Goal: Task Accomplishment & Management: Use online tool/utility

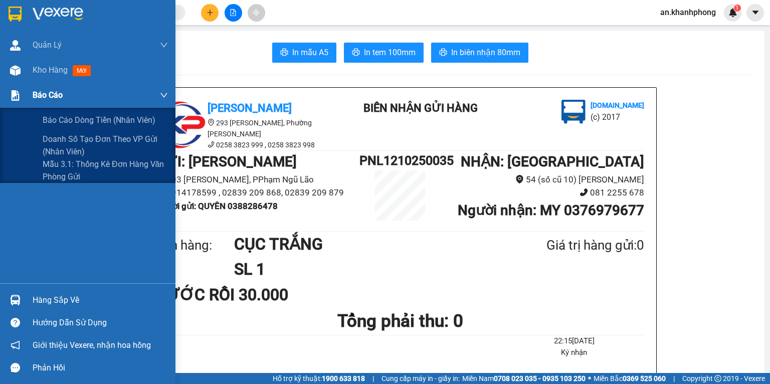
click at [58, 93] on span "Báo cáo" at bounding box center [48, 95] width 30 height 13
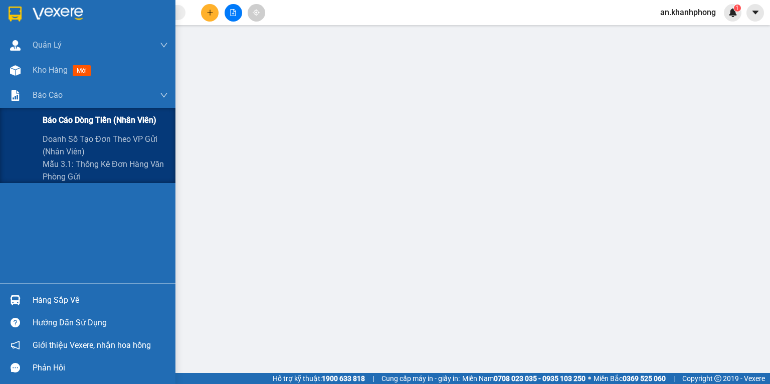
click at [94, 122] on span "Báo cáo dòng tiền (nhân viên)" at bounding box center [100, 120] width 114 height 13
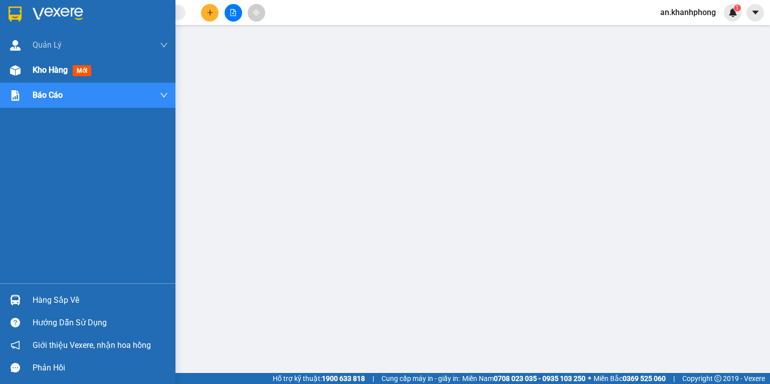
click at [58, 72] on span "Kho hàng" at bounding box center [50, 70] width 35 height 10
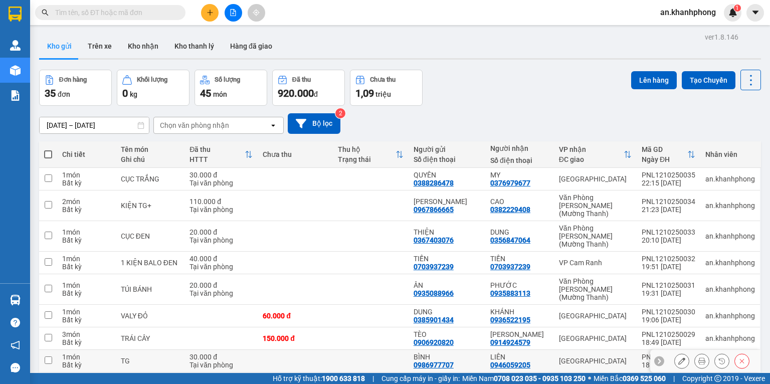
scroll to position [62, 0]
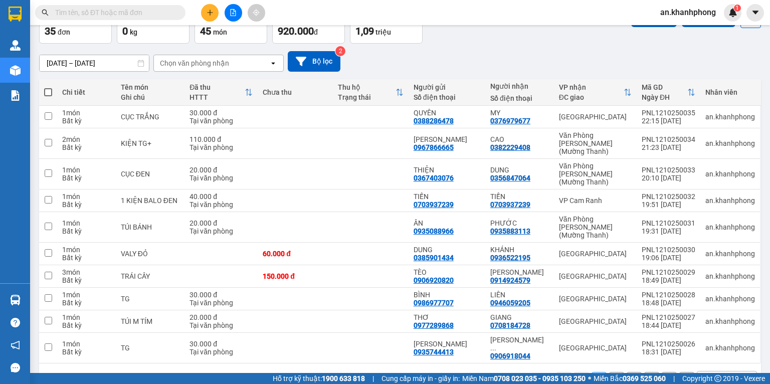
click at [723, 372] on div "10 / trang" at bounding box center [720, 380] width 45 height 16
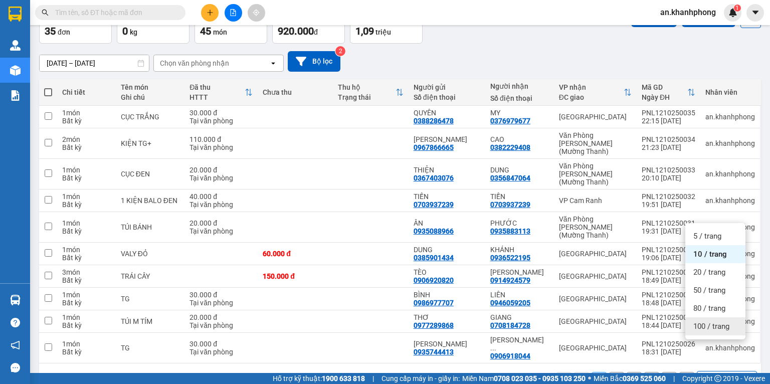
click at [715, 328] on span "100 / trang" at bounding box center [712, 326] width 36 height 10
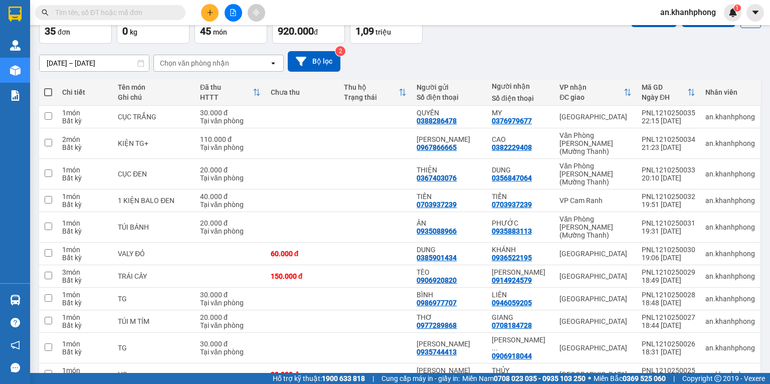
click at [47, 89] on span at bounding box center [48, 92] width 8 height 8
click at [48, 87] on input "checkbox" at bounding box center [48, 87] width 0 height 0
checkbox input "true"
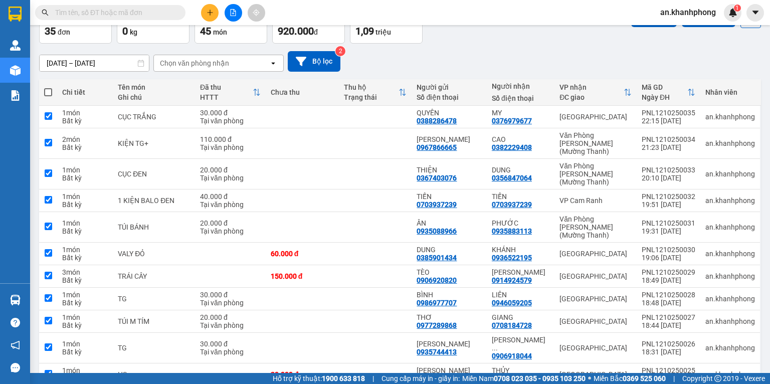
checkbox input "true"
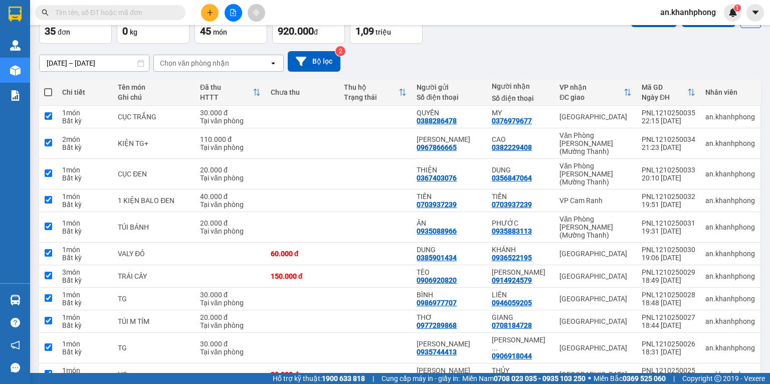
checkbox input "true"
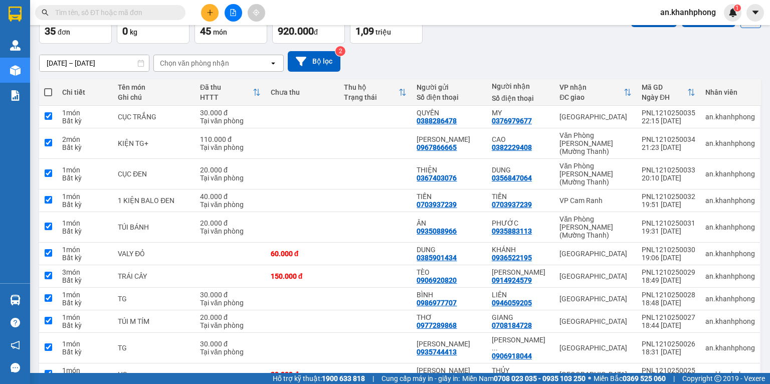
checkbox input "true"
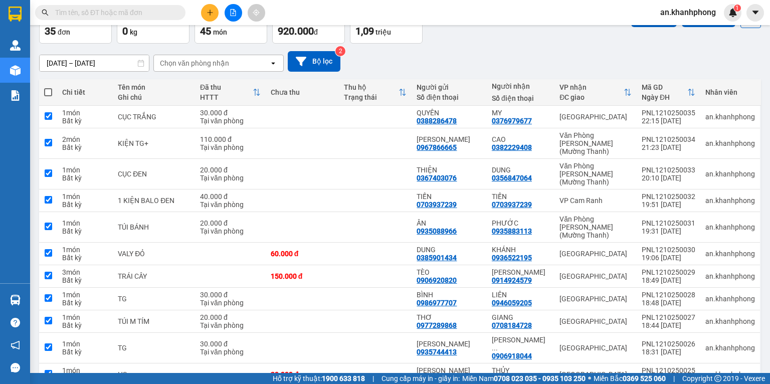
checkbox input "true"
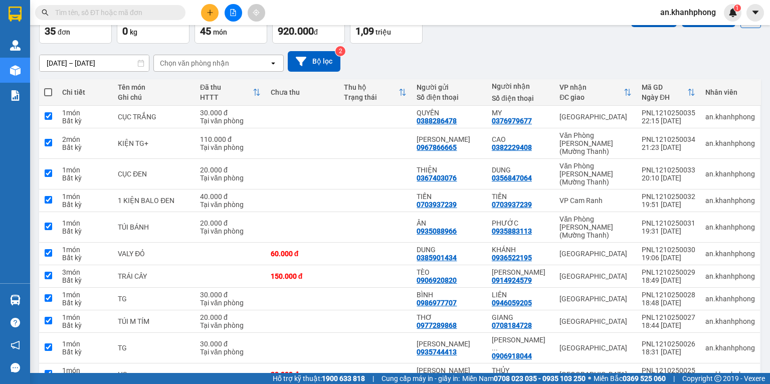
checkbox input "true"
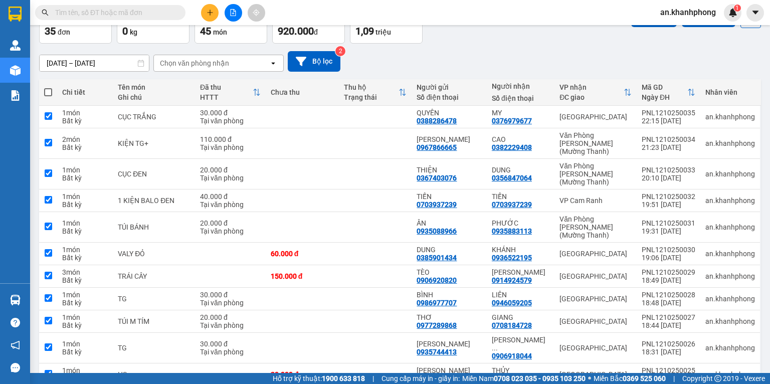
checkbox input "true"
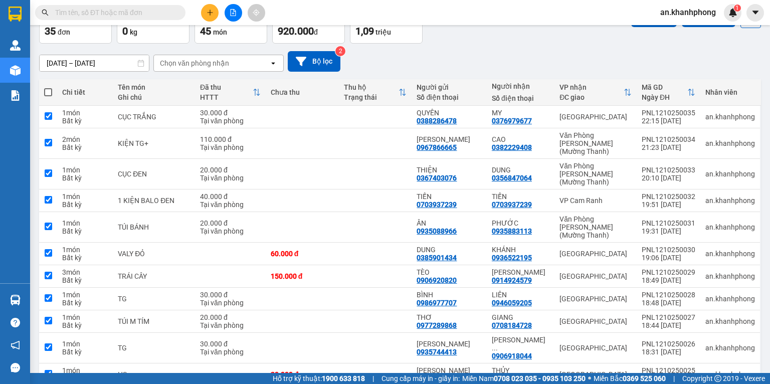
checkbox input "true"
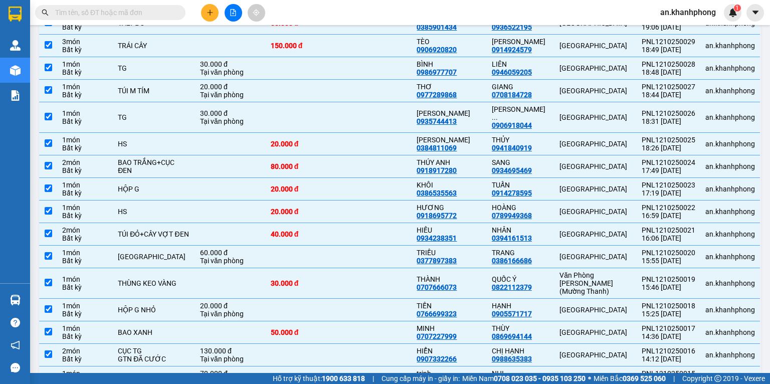
scroll to position [0, 0]
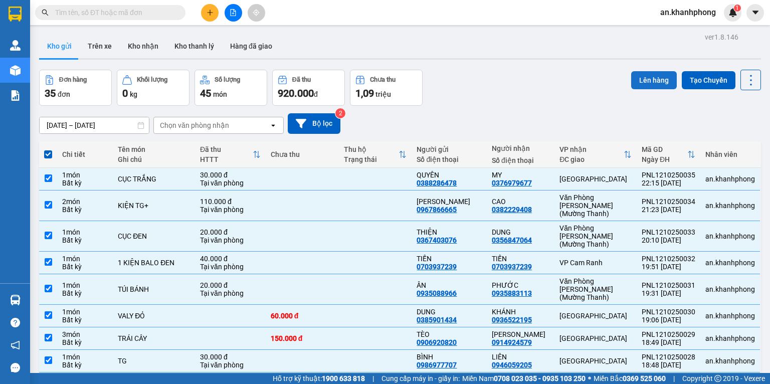
click at [651, 76] on button "Lên hàng" at bounding box center [654, 80] width 46 height 18
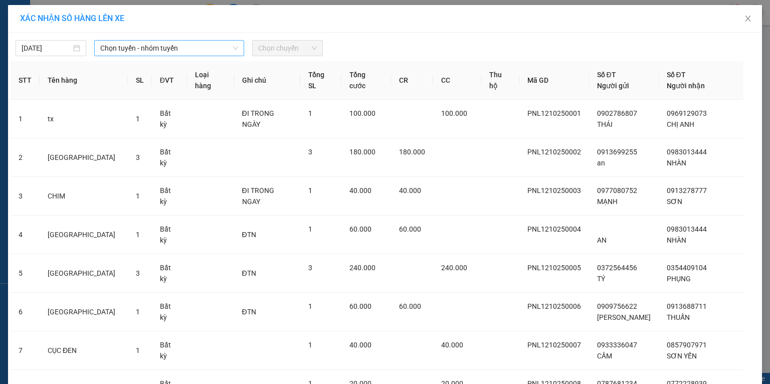
click at [211, 50] on span "Chọn tuyến - nhóm tuyến" at bounding box center [169, 48] width 138 height 15
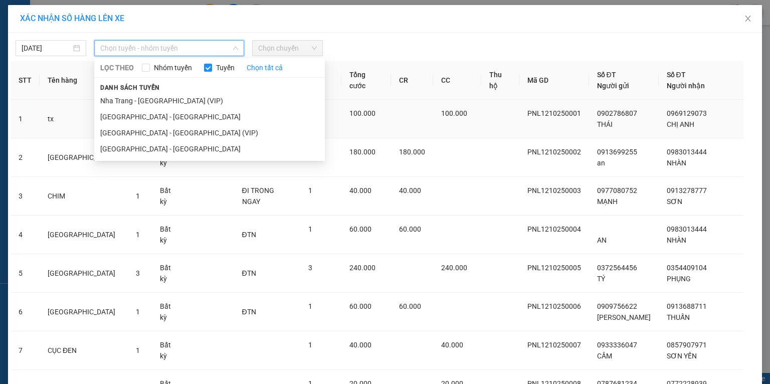
click at [153, 131] on li "[GEOGRAPHIC_DATA] - [GEOGRAPHIC_DATA] (VIP)" at bounding box center [209, 133] width 231 height 16
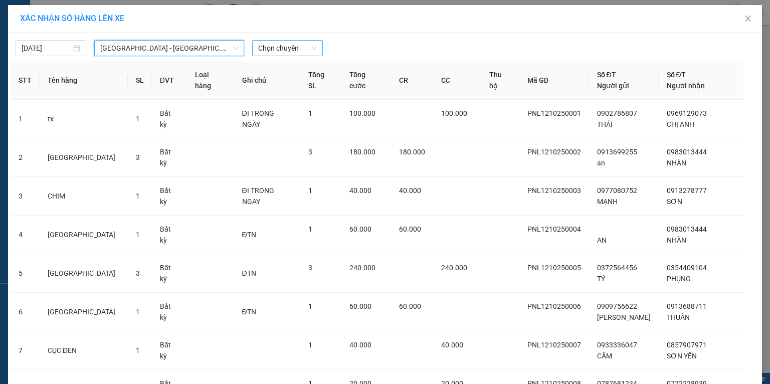
click at [303, 49] on span "Chọn chuyến" at bounding box center [287, 48] width 59 height 15
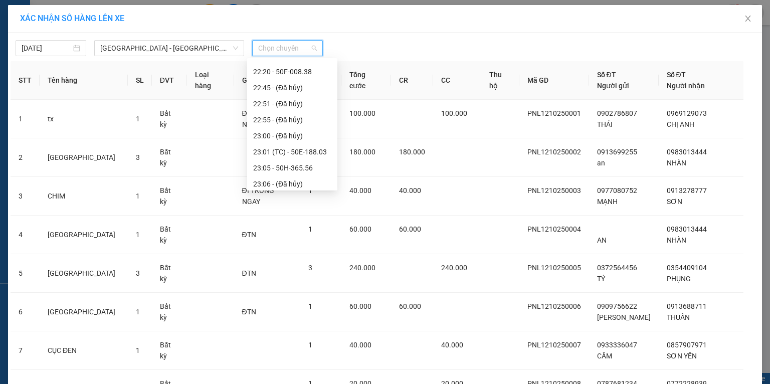
scroll to position [273, 0]
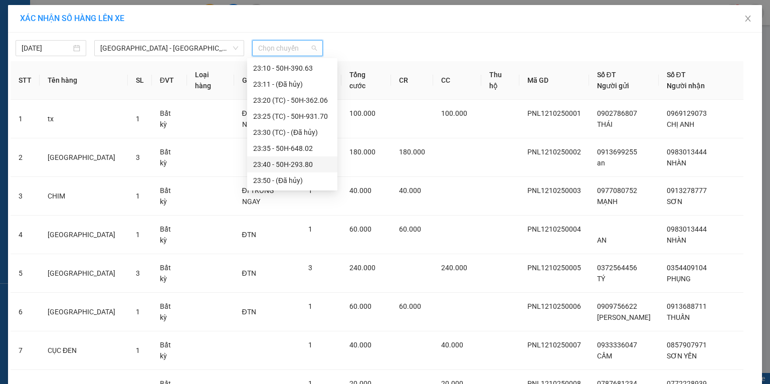
click at [308, 163] on div "23:40 - 50H-293.80" at bounding box center [292, 164] width 78 height 11
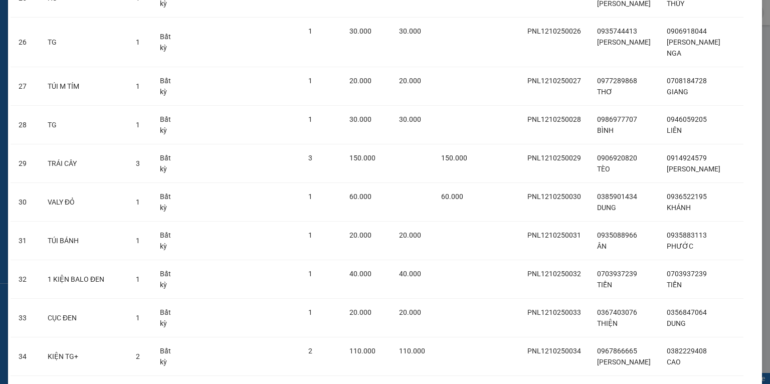
scroll to position [1163, 0]
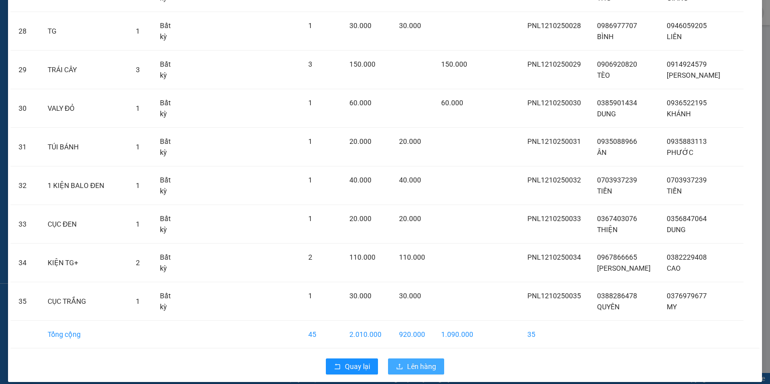
click at [430, 361] on span "Lên hàng" at bounding box center [421, 366] width 29 height 11
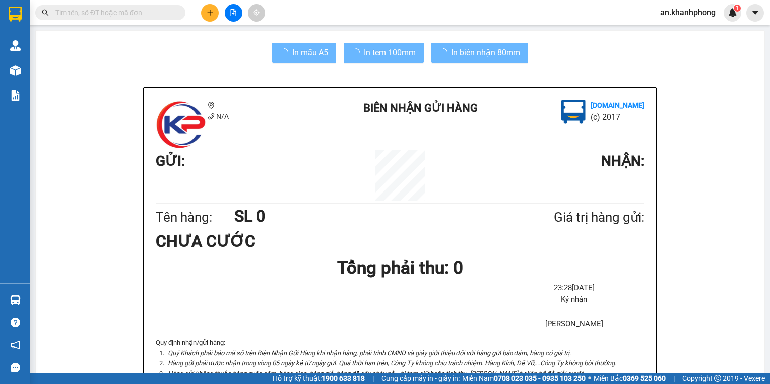
click at [114, 15] on input "text" at bounding box center [114, 12] width 118 height 11
click at [114, 11] on input "text" at bounding box center [114, 12] width 118 height 11
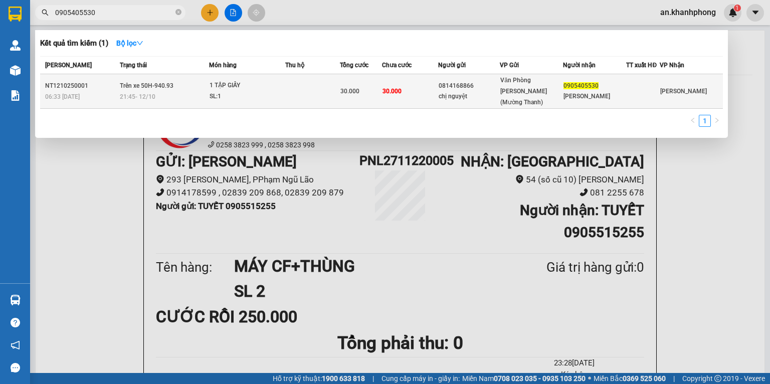
type input "0905405530"
click at [499, 91] on div "chị nguyệt" at bounding box center [469, 96] width 61 height 11
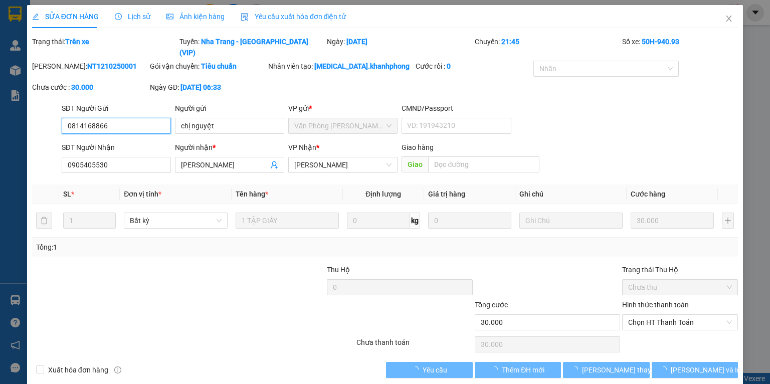
type input "0814168866"
type input "chị nguyệt"
type input "0905405530"
type input "THUY HẰNG"
type input "30.000"
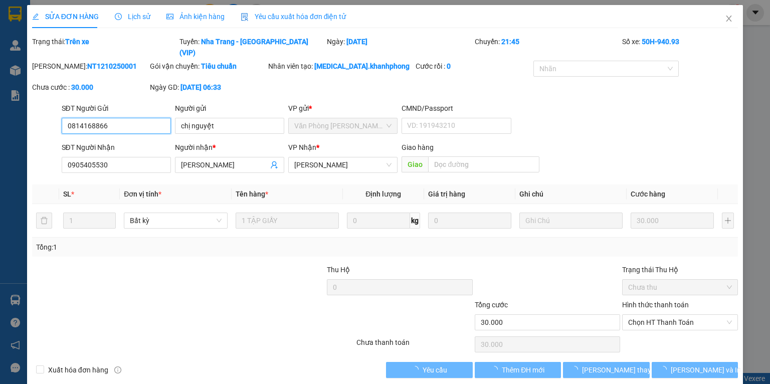
type input "30.000"
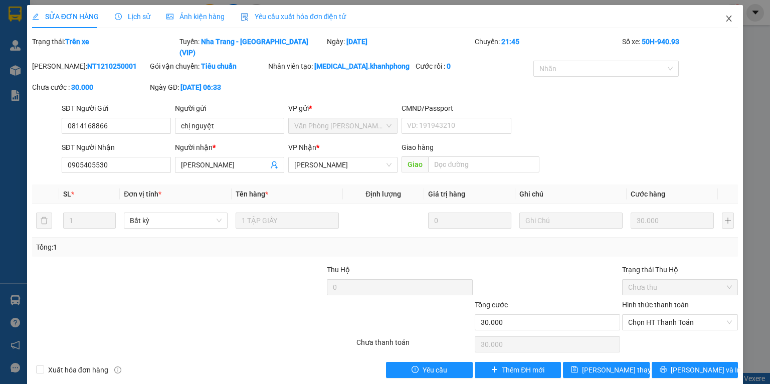
click at [727, 22] on icon "close" at bounding box center [730, 19] width 6 height 6
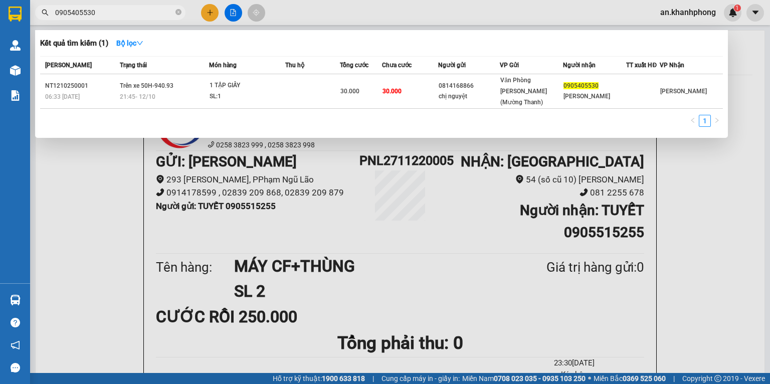
click at [129, 15] on input "0905405530" at bounding box center [114, 12] width 118 height 11
